Goal: Task Accomplishment & Management: Manage account settings

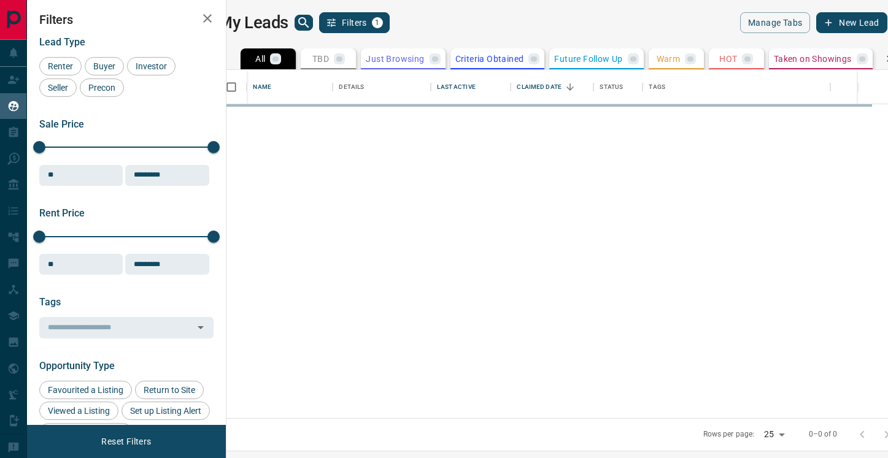
scroll to position [348, 656]
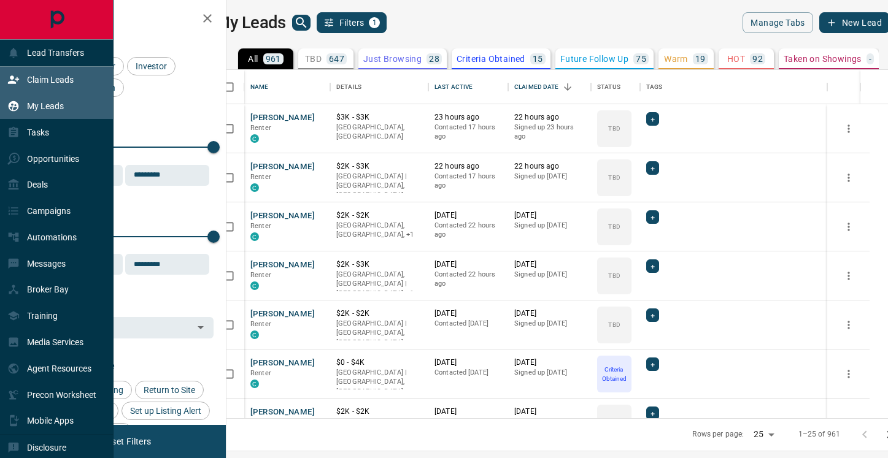
click at [37, 76] on p "Claim Leads" at bounding box center [50, 80] width 47 height 10
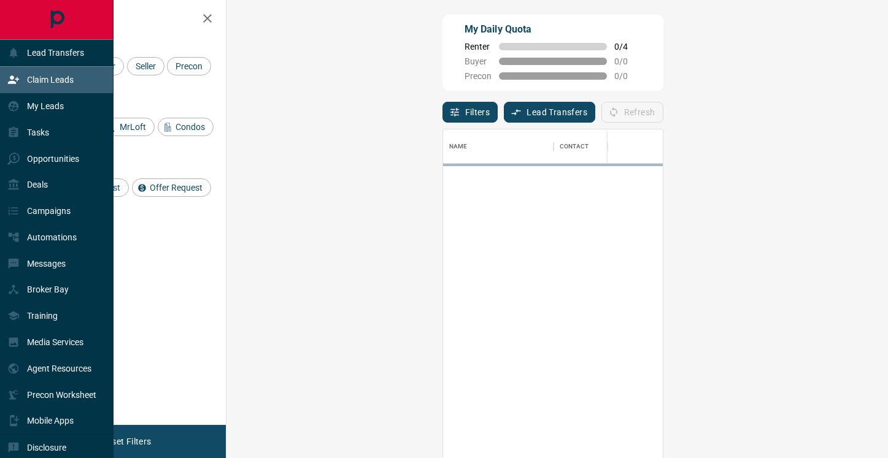
scroll to position [347, 635]
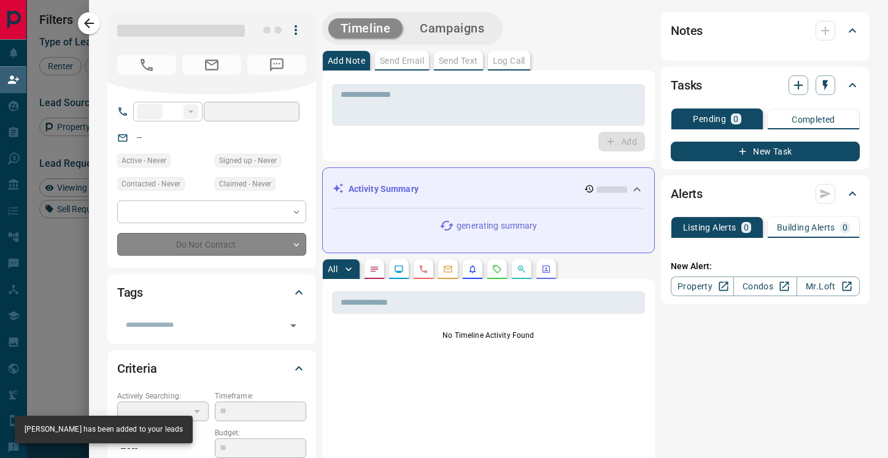
type input "**"
type input "**********"
type input "**"
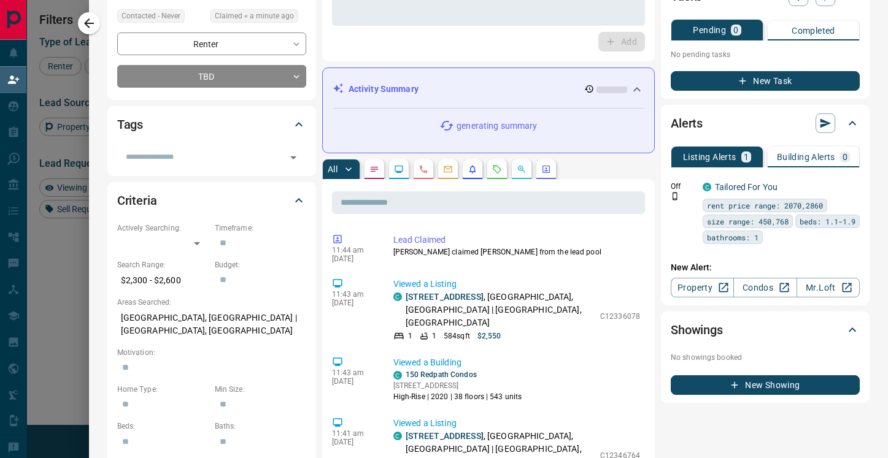
scroll to position [0, 0]
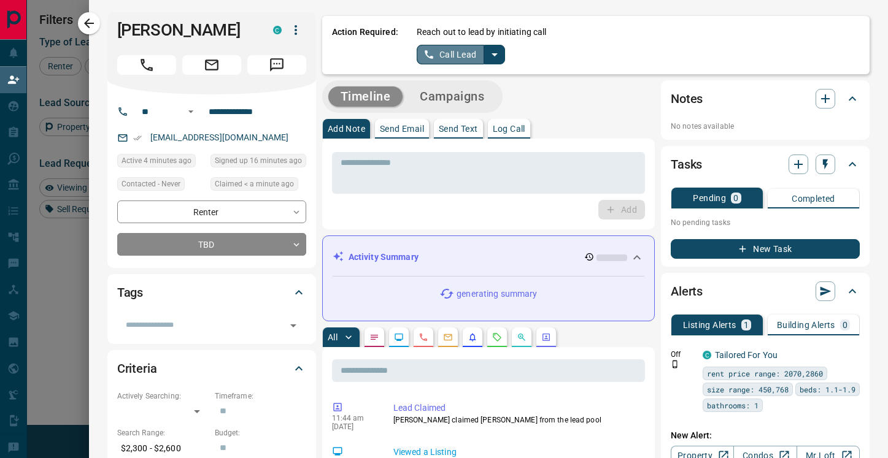
click at [468, 54] on button "Call Lead" at bounding box center [451, 55] width 68 height 20
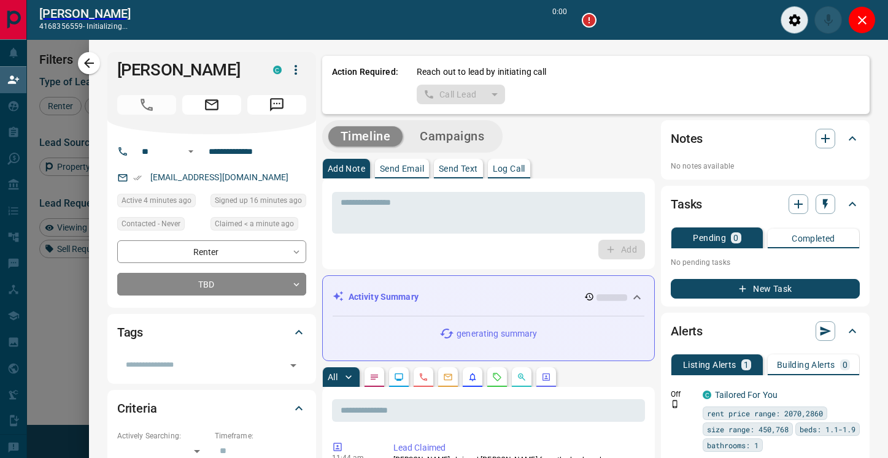
scroll to position [316, 635]
type input "*******"
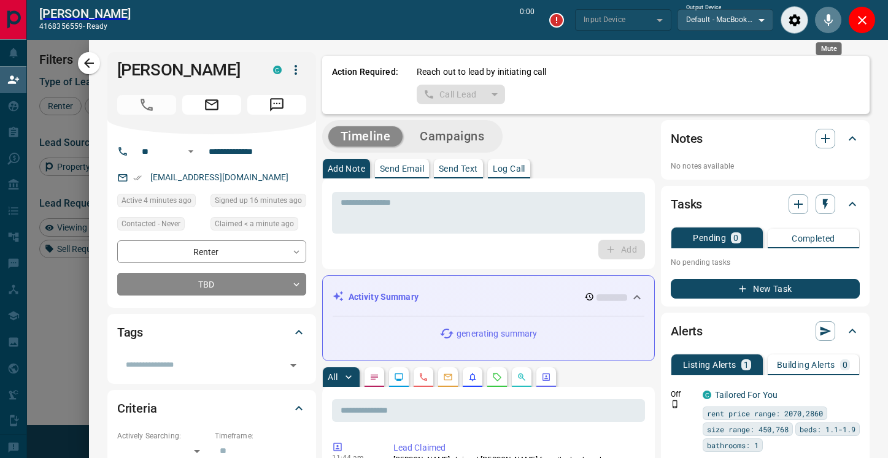
type input "*******"
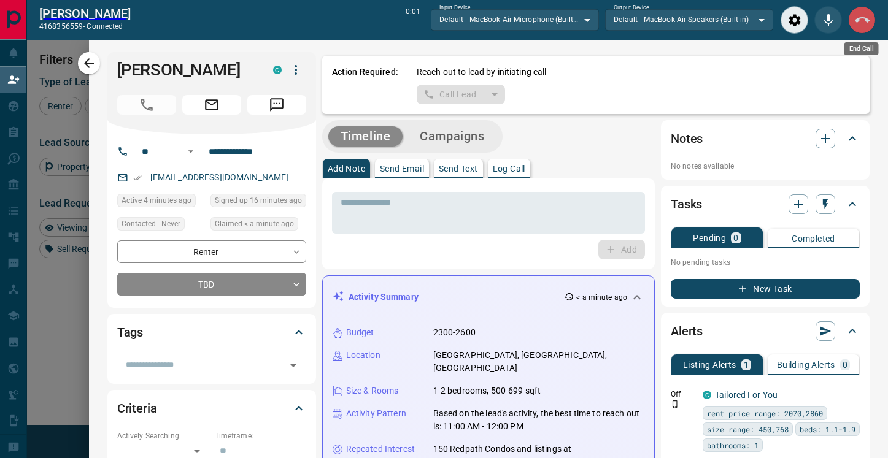
click at [859, 23] on icon "End Call" at bounding box center [862, 20] width 15 height 15
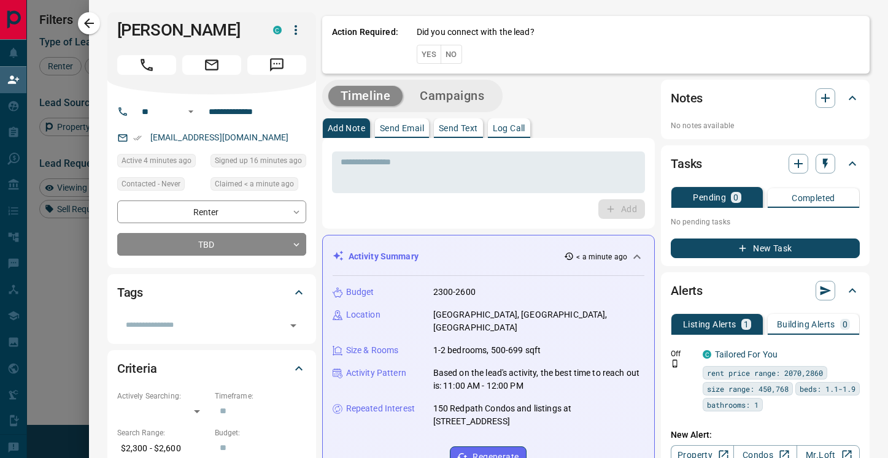
scroll to position [347, 635]
click at [453, 52] on button "No" at bounding box center [450, 54] width 21 height 19
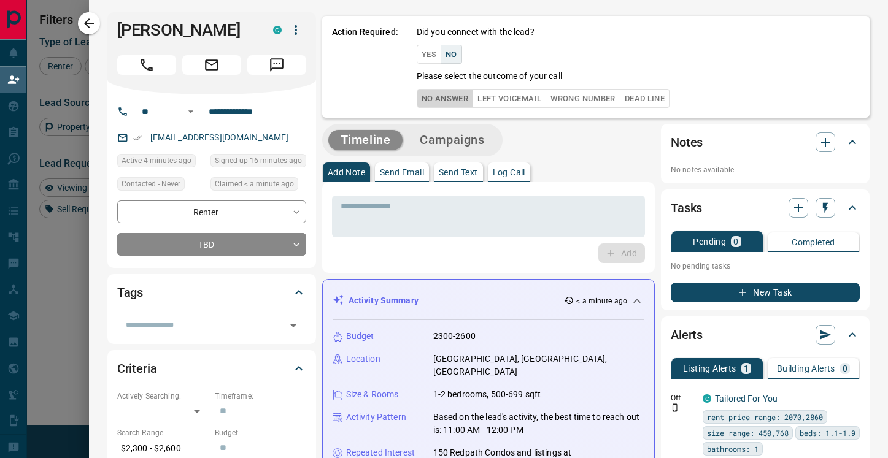
click at [457, 104] on button "No Answer" at bounding box center [445, 98] width 56 height 19
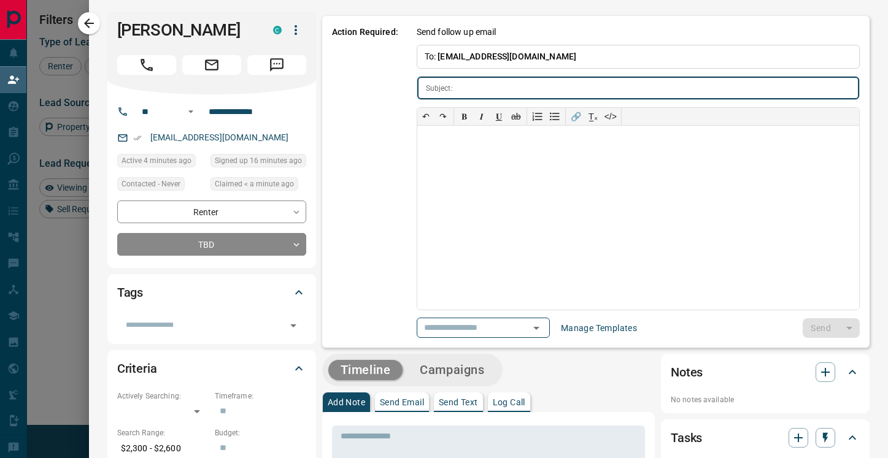
type input "**********"
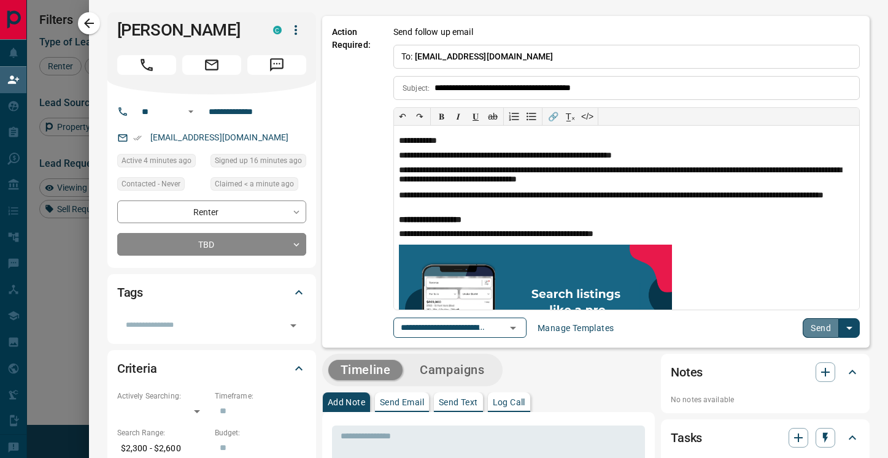
click at [819, 326] on button "Send" at bounding box center [820, 328] width 36 height 20
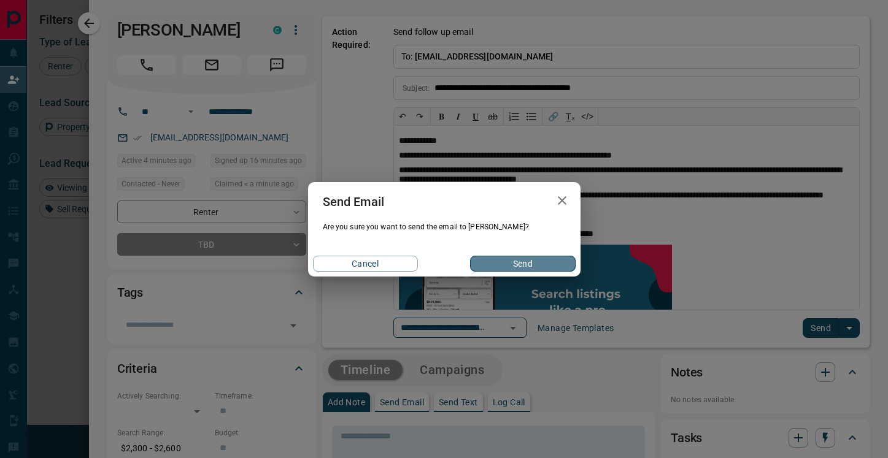
click at [512, 266] on button "Send" at bounding box center [522, 264] width 105 height 16
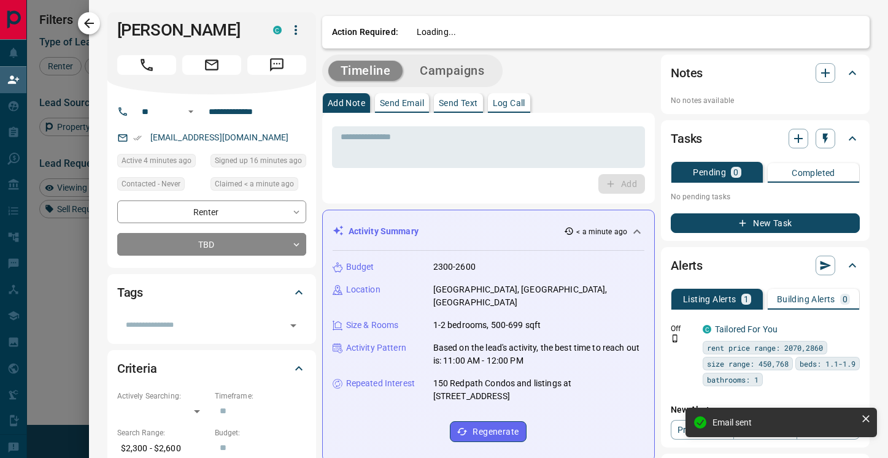
click at [91, 28] on icon "button" at bounding box center [89, 23] width 15 height 15
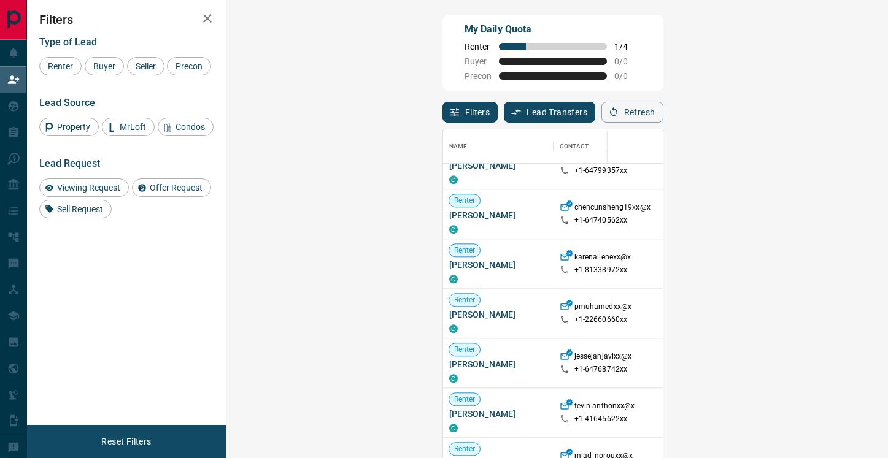
scroll to position [0, 0]
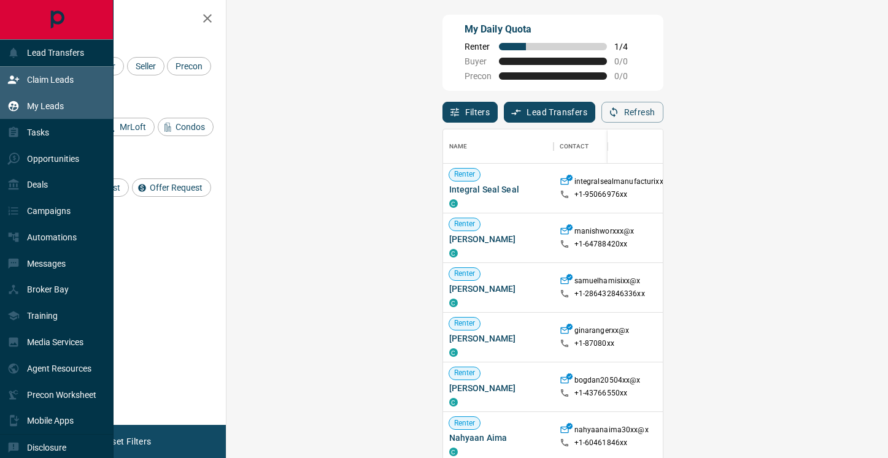
click at [18, 106] on icon at bounding box center [14, 106] width 10 height 10
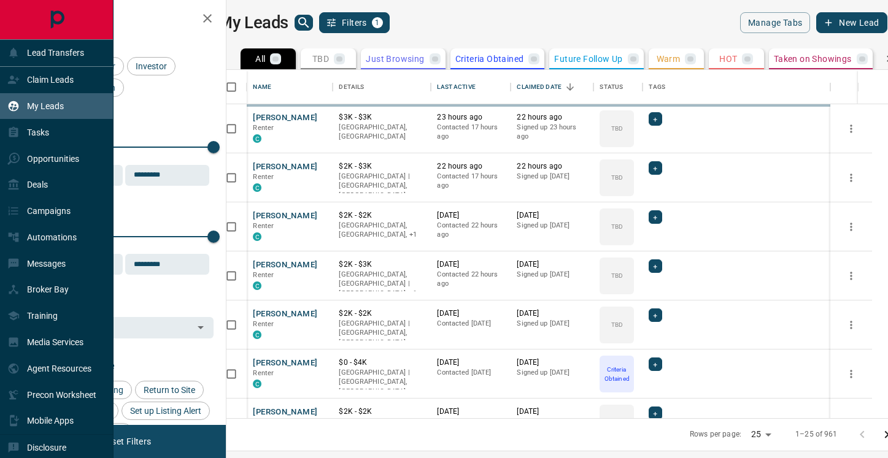
scroll to position [348, 656]
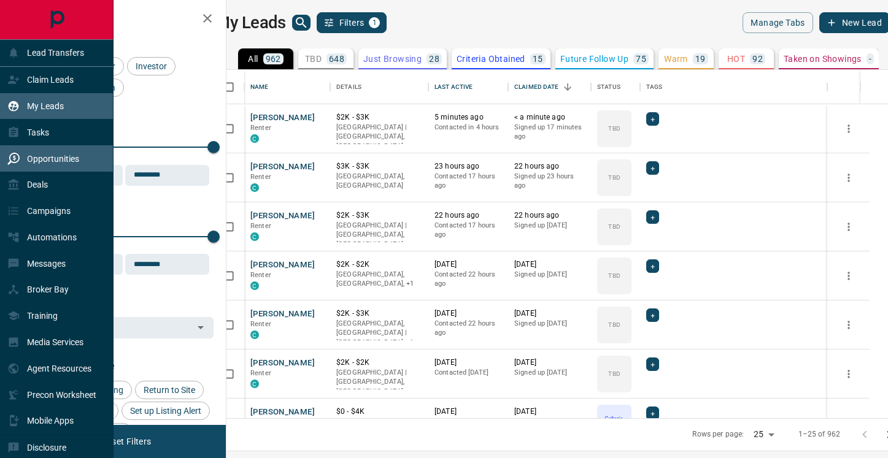
click at [58, 164] on div "Opportunities" at bounding box center [43, 158] width 72 height 20
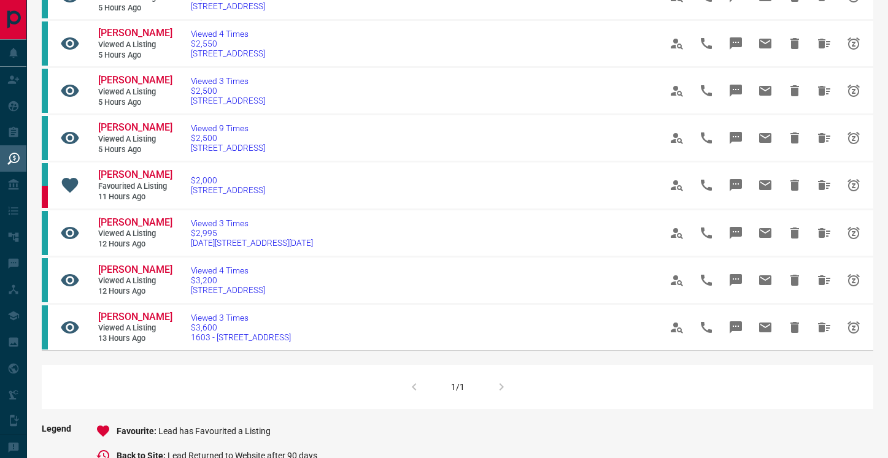
scroll to position [398, 0]
click at [499, 402] on div "1/1" at bounding box center [457, 388] width 831 height 44
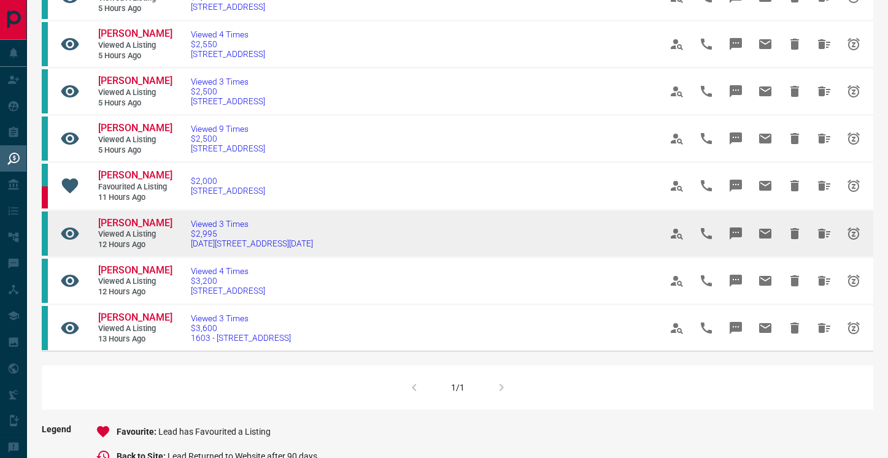
scroll to position [0, 0]
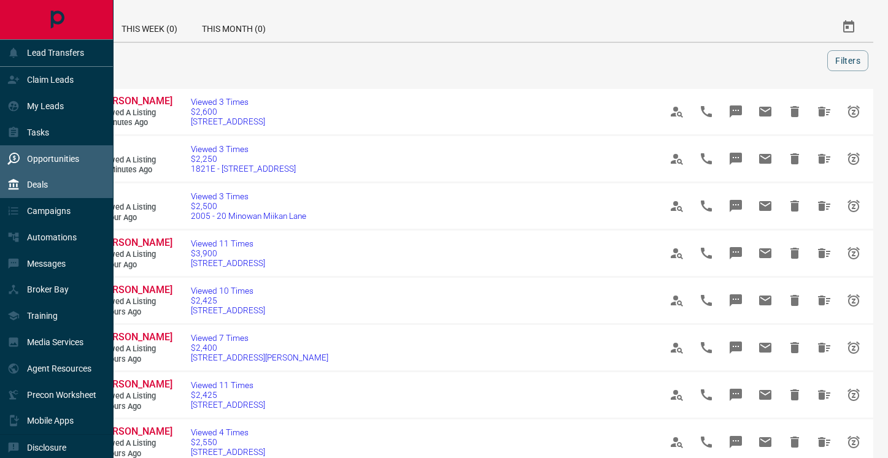
click at [19, 186] on icon at bounding box center [13, 185] width 12 height 12
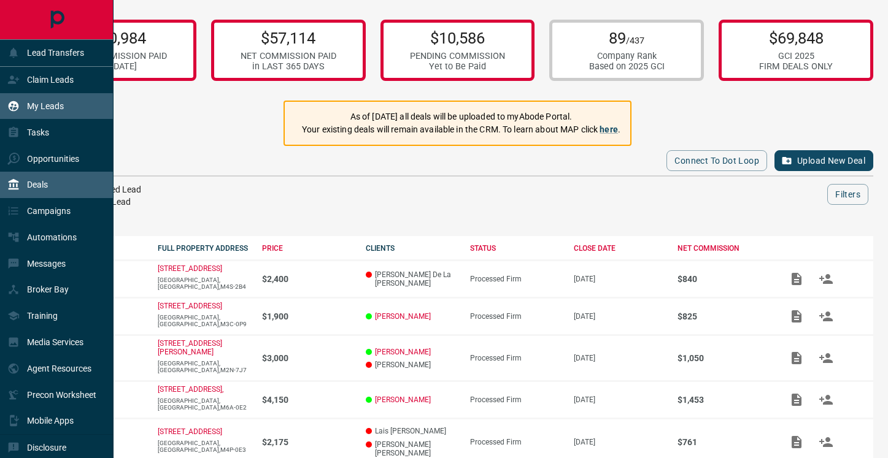
click at [38, 107] on p "My Leads" at bounding box center [45, 106] width 37 height 10
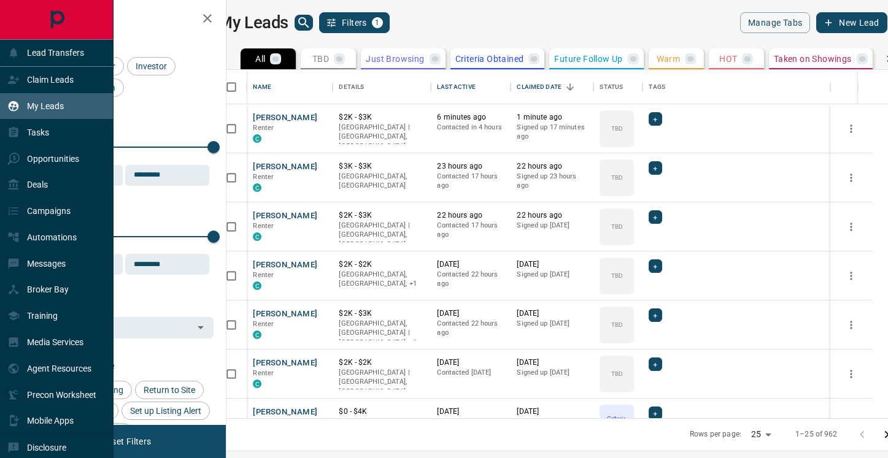
scroll to position [348, 656]
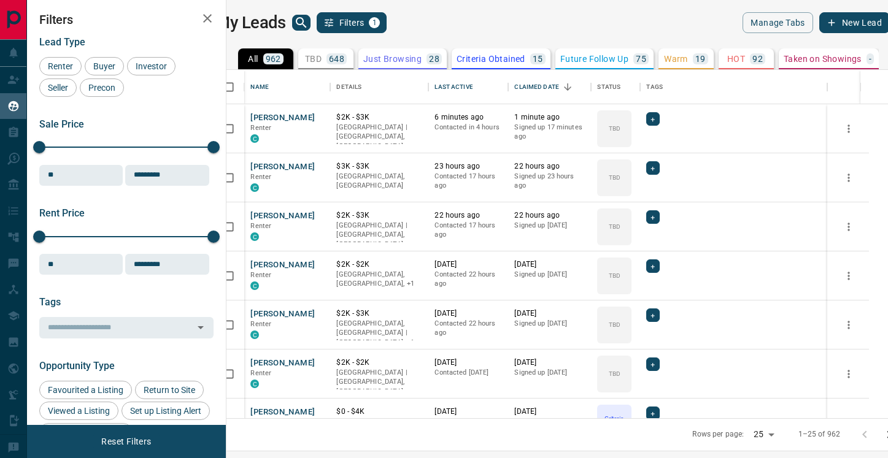
click at [309, 23] on icon "search button" at bounding box center [301, 22] width 15 height 15
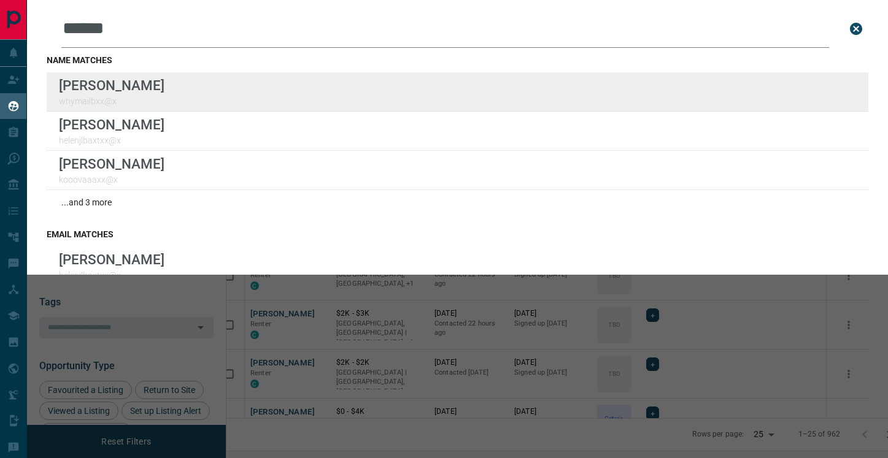
type input "******"
click at [0, 0] on div "Lead Transfers Claim Leads My Leads Tasks Opportunities Deals Campaigns Automat…" at bounding box center [444, 221] width 888 height 443
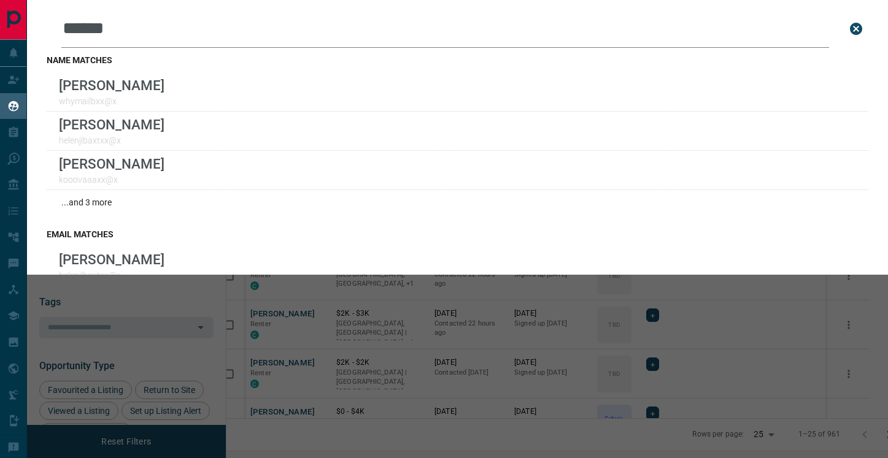
click at [240, 301] on div "Leads Search Bar ****** Search for a lead by name, email, phone, or id name mat…" at bounding box center [471, 229] width 888 height 458
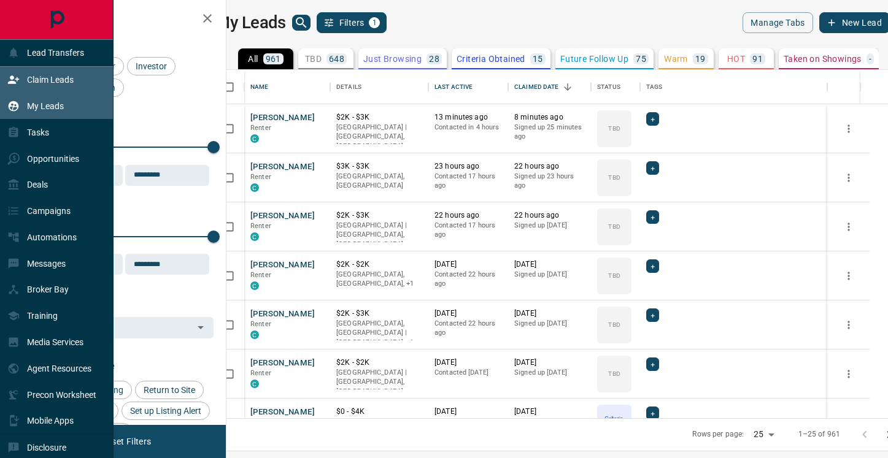
click at [33, 76] on p "Claim Leads" at bounding box center [50, 80] width 47 height 10
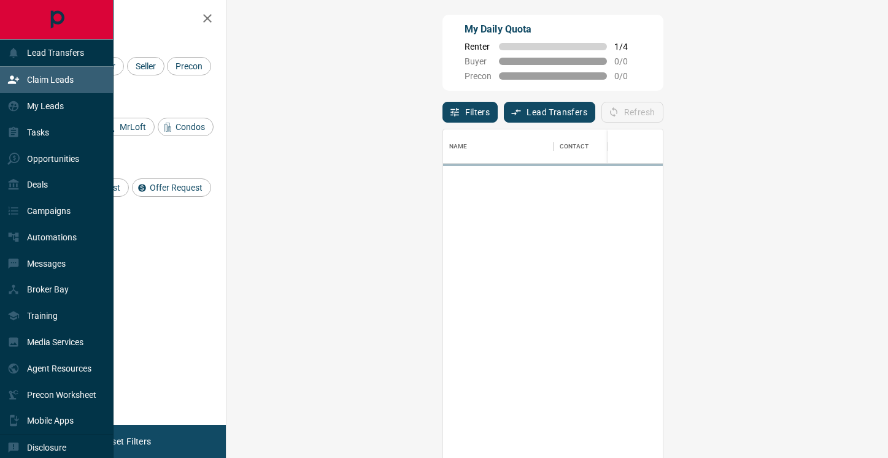
scroll to position [347, 635]
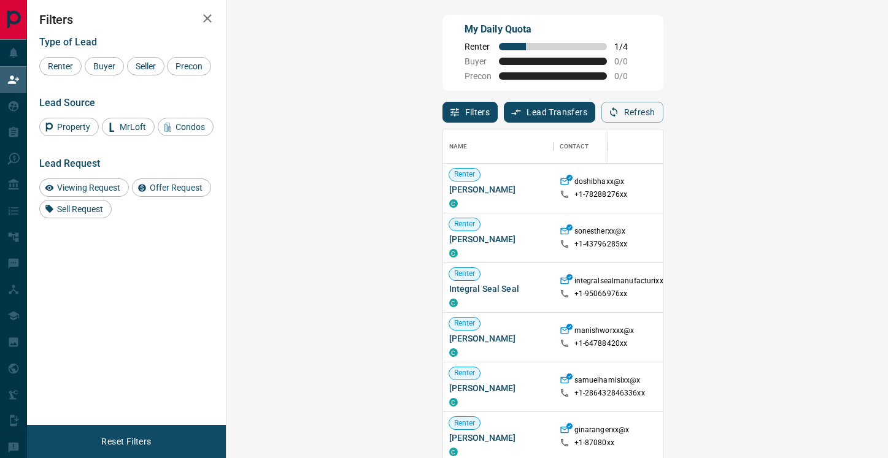
drag, startPoint x: 847, startPoint y: 232, endPoint x: 596, endPoint y: 233, distance: 250.9
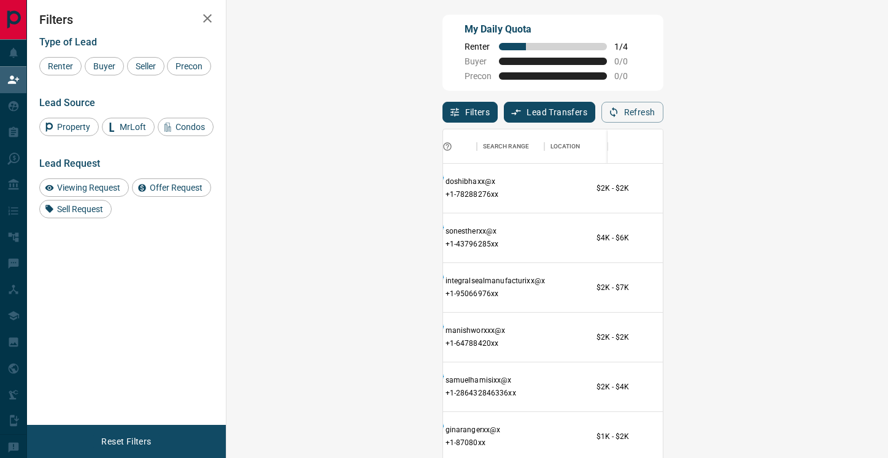
scroll to position [0, 242]
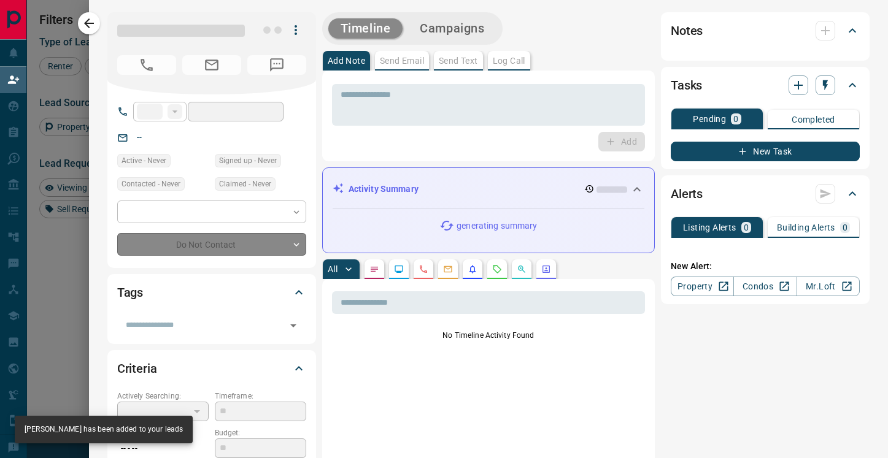
type input "**"
type input "**********"
type input "**"
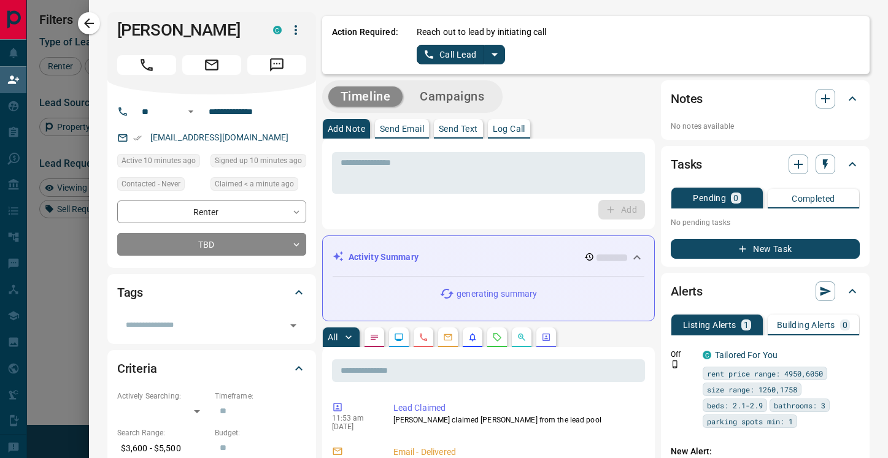
scroll to position [0, 0]
click at [467, 57] on button "Call Lead" at bounding box center [451, 55] width 68 height 20
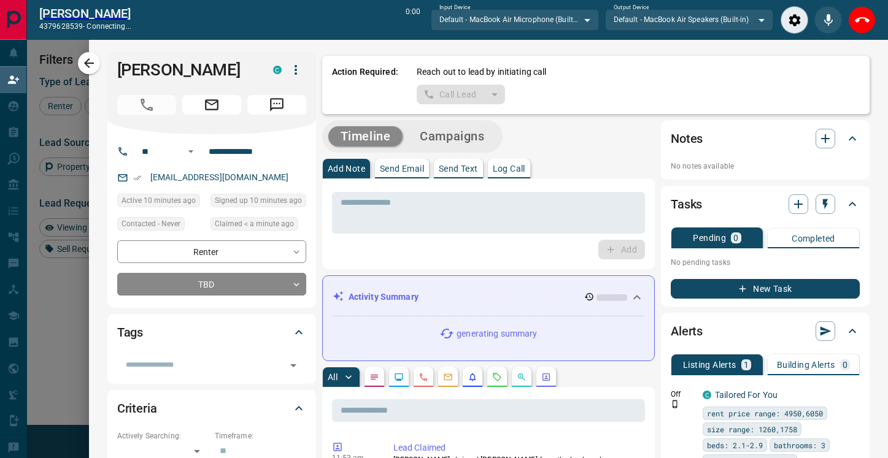
scroll to position [316, 635]
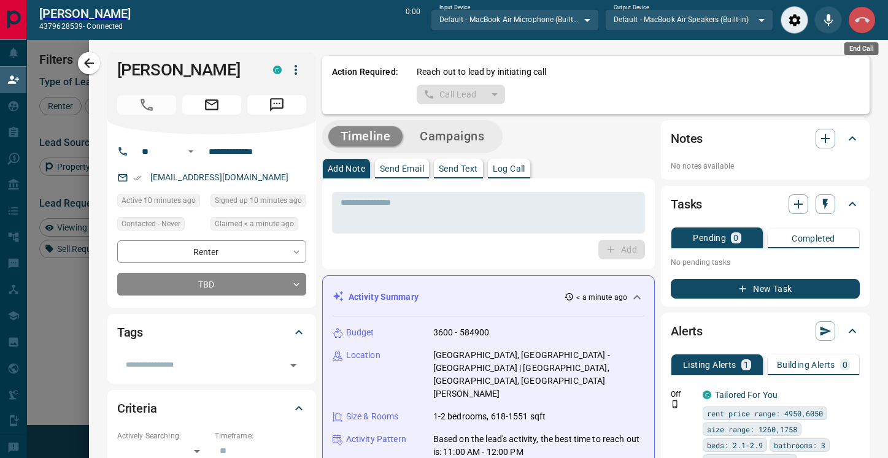
click at [866, 29] on button "End Call" at bounding box center [862, 20] width 28 height 28
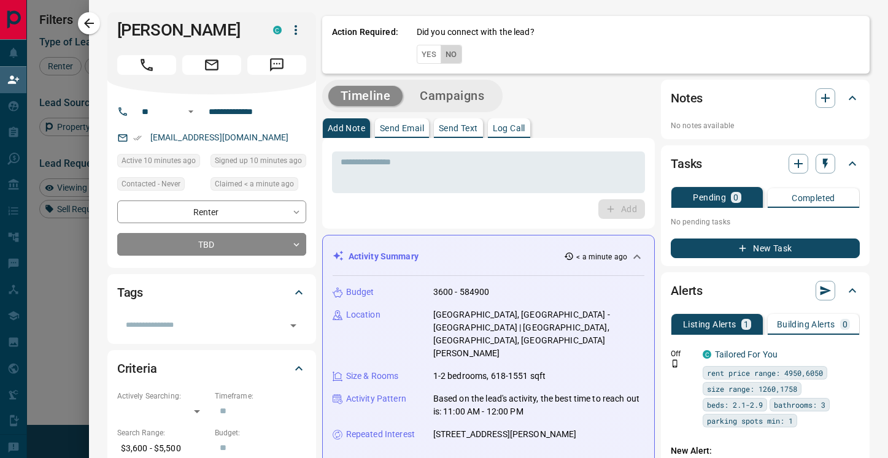
click at [461, 53] on button "No" at bounding box center [450, 54] width 21 height 19
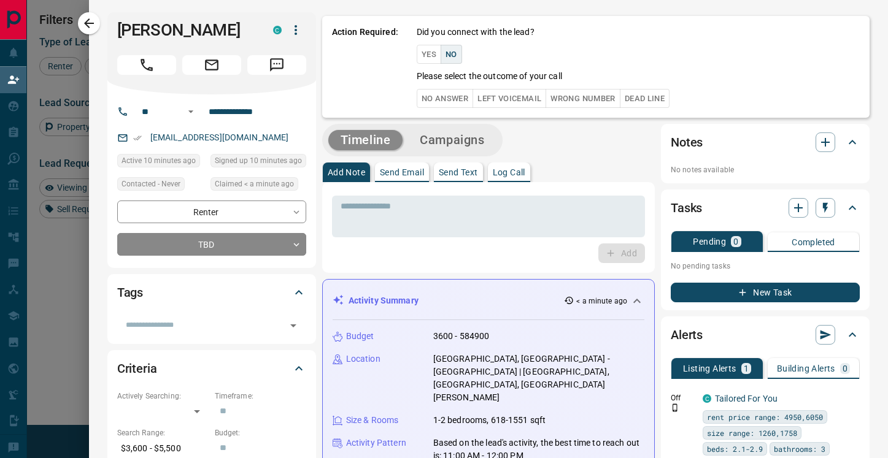
click at [458, 94] on button "No Answer" at bounding box center [445, 98] width 56 height 19
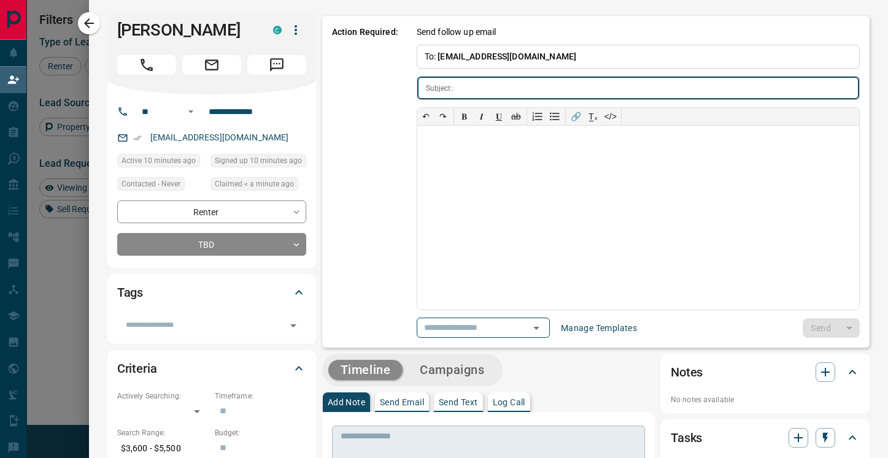
type input "**********"
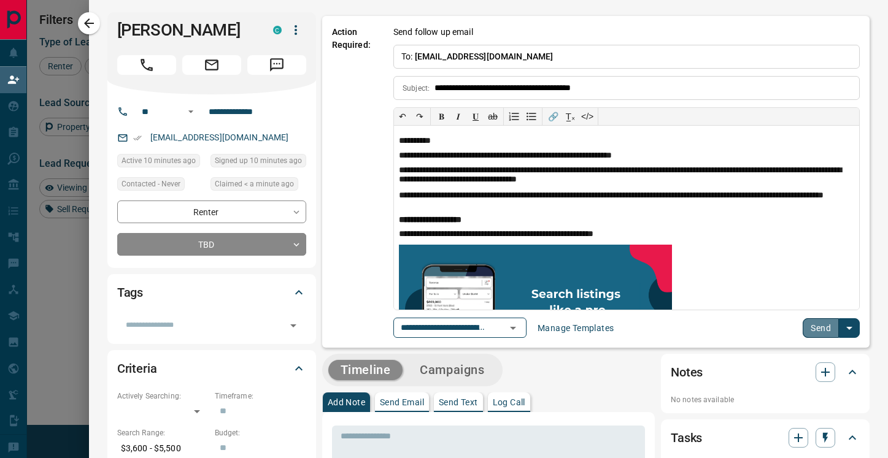
click at [816, 325] on button "Send" at bounding box center [820, 328] width 36 height 20
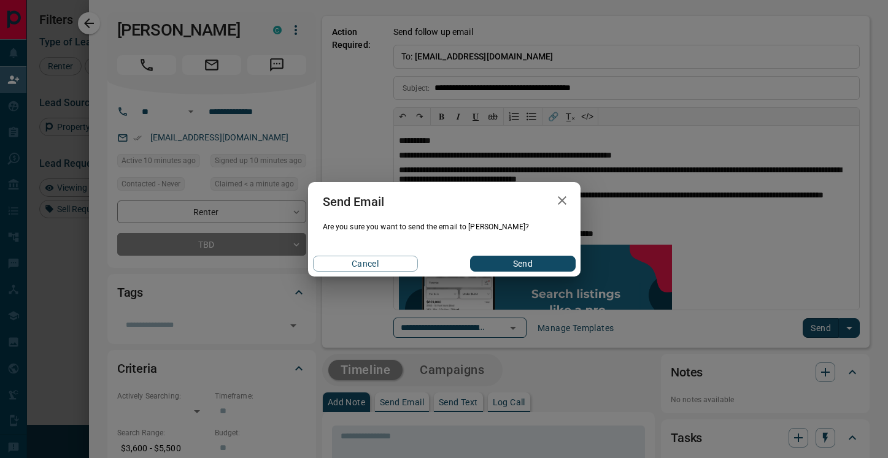
click at [520, 259] on button "Send" at bounding box center [522, 264] width 105 height 16
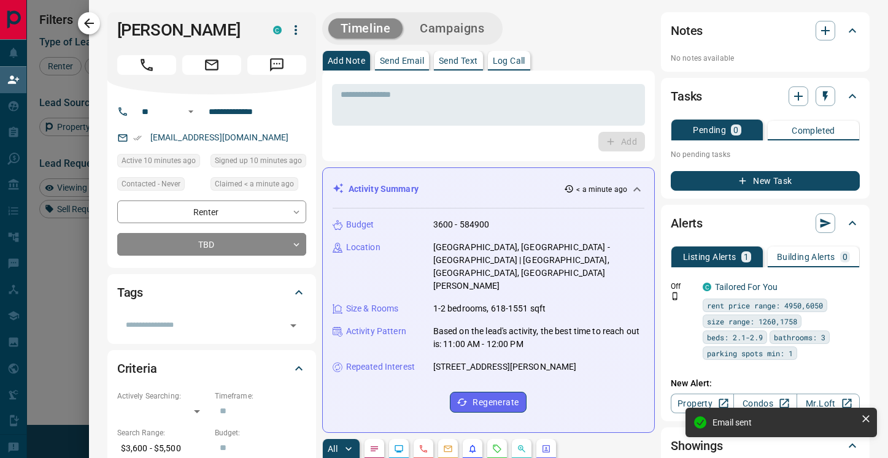
click at [87, 23] on icon "button" at bounding box center [89, 23] width 10 height 10
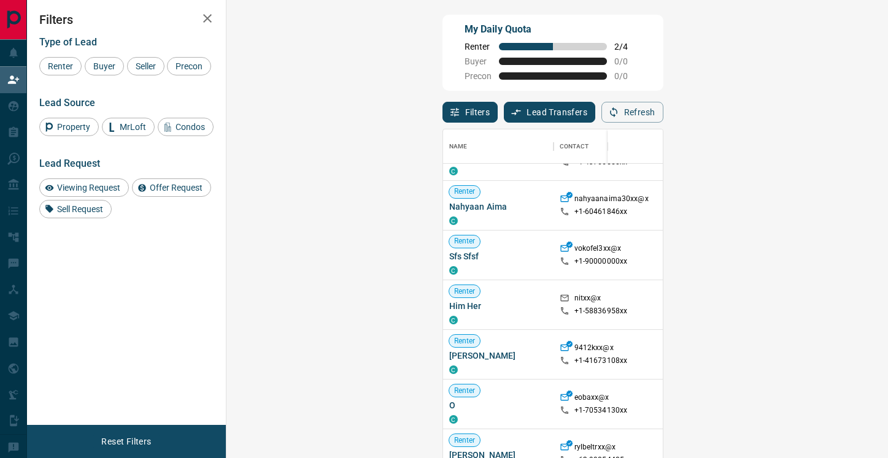
scroll to position [0, 0]
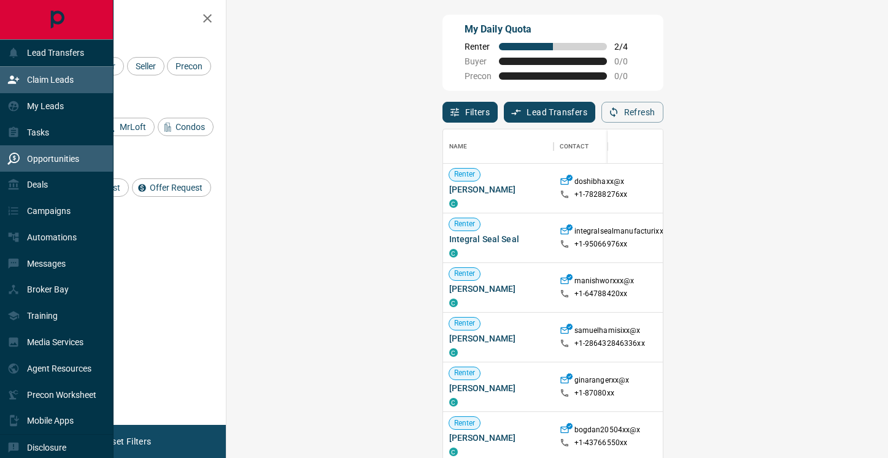
click at [31, 154] on p "Opportunities" at bounding box center [53, 159] width 52 height 10
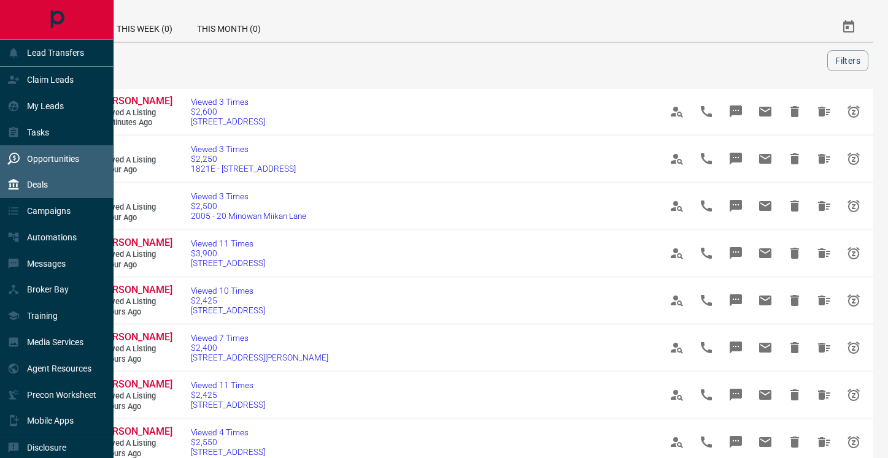
click at [42, 190] on div "Deals" at bounding box center [27, 185] width 40 height 20
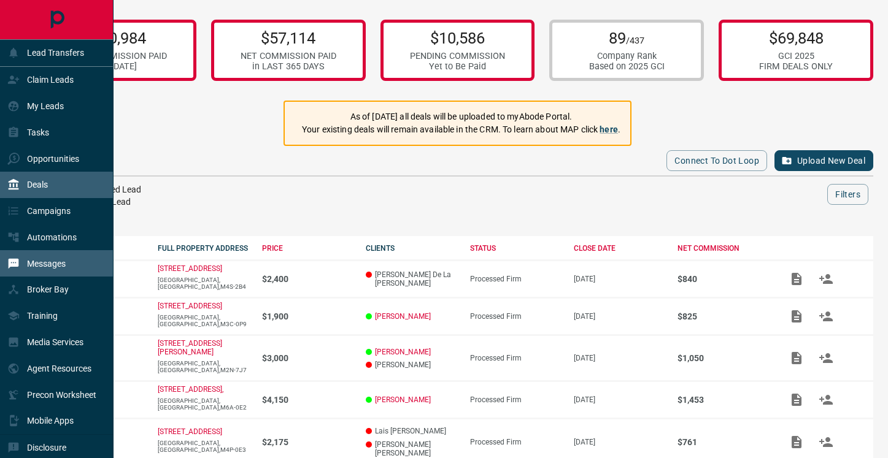
click at [36, 270] on div "Messages" at bounding box center [36, 263] width 58 height 20
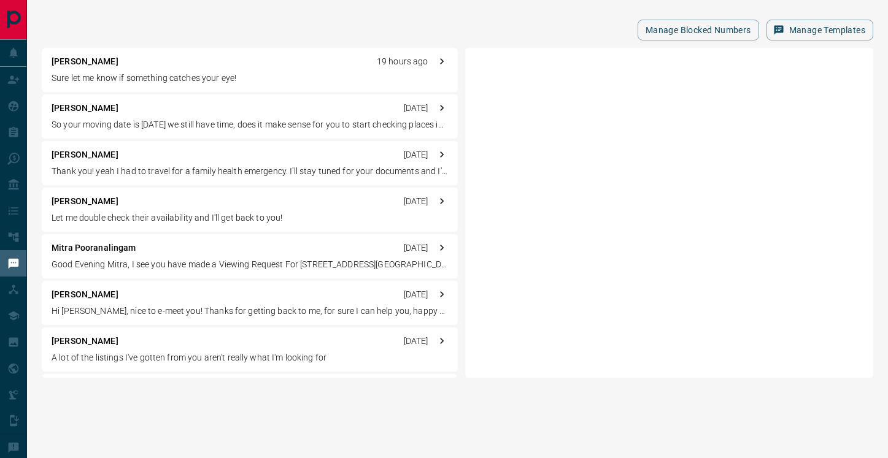
click at [200, 71] on div "[PERSON_NAME] 19 hours ago Sure let me know if something catches your eye!" at bounding box center [250, 70] width 416 height 44
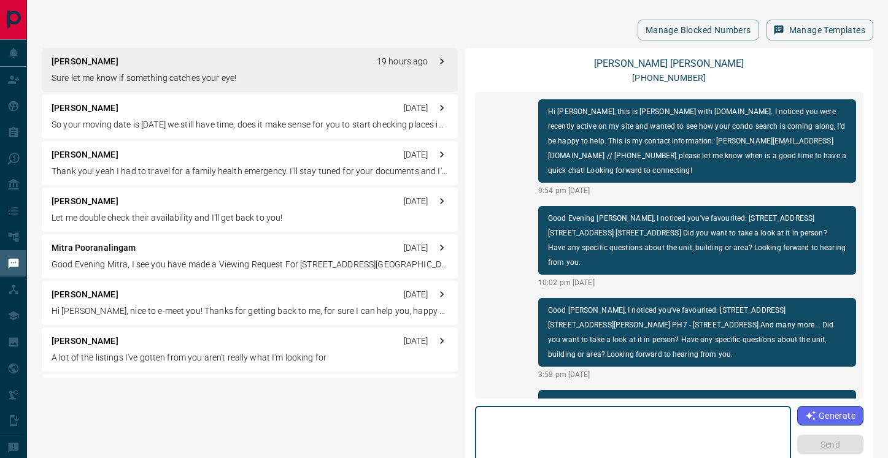
scroll to position [1082, 0]
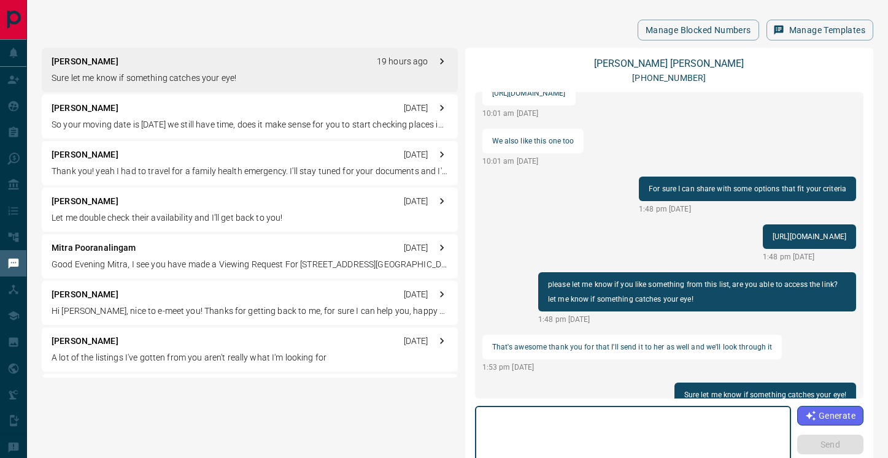
click at [191, 115] on div "[PERSON_NAME] [DATE] So your moving date is [DATE] we still have time, does it …" at bounding box center [250, 116] width 416 height 44
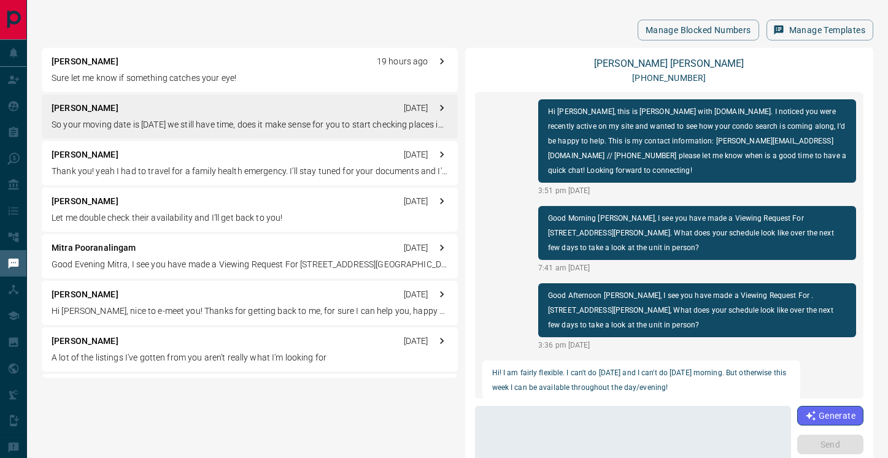
scroll to position [570, 0]
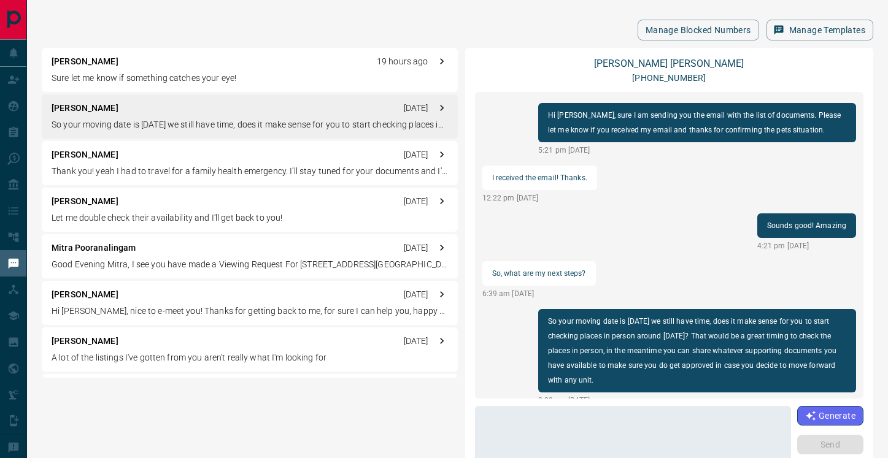
click at [198, 169] on p "Thank you! yeah I had to travel for a family health emergency. I'll stay tuned …" at bounding box center [250, 171] width 396 height 13
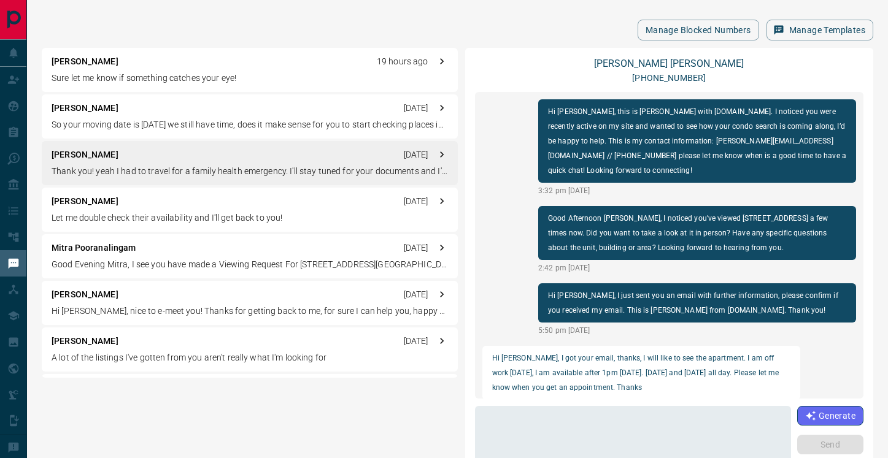
scroll to position [633, 0]
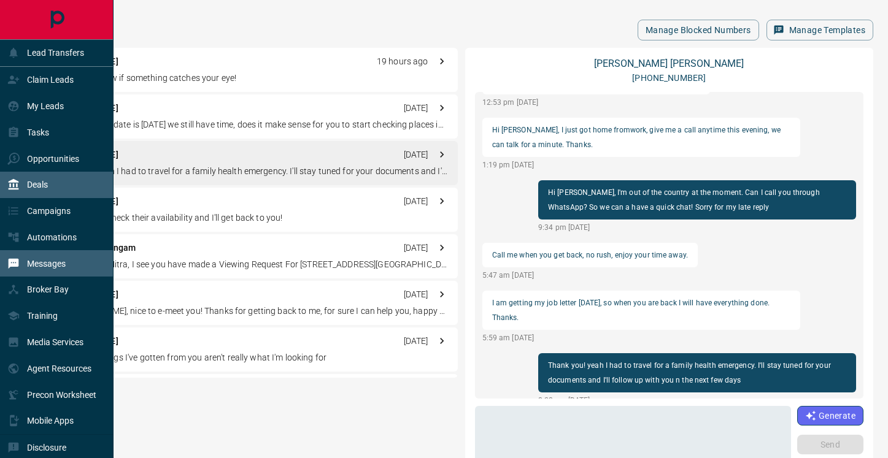
click at [40, 185] on p "Deals" at bounding box center [37, 185] width 21 height 10
